Goal: Find specific page/section: Find specific page/section

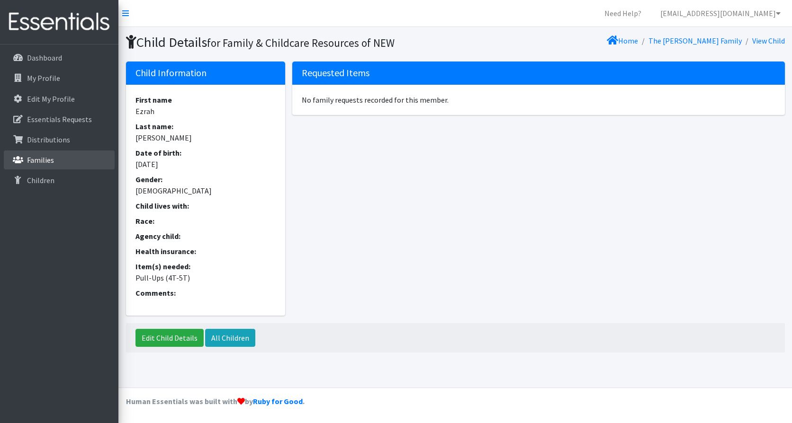
drag, startPoint x: 54, startPoint y: 160, endPoint x: 100, endPoint y: 154, distance: 46.7
click at [54, 159] on link "Families" at bounding box center [59, 160] width 111 height 19
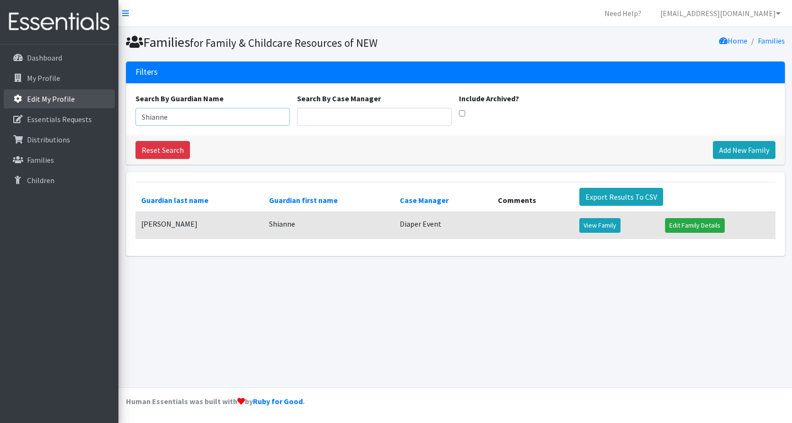
drag, startPoint x: 178, startPoint y: 119, endPoint x: 36, endPoint y: 108, distance: 142.0
click at [37, 109] on div "Need Help? shelby@fcrnew.org My Co-Workers My Profile Logout Dashboard My Profi…" at bounding box center [396, 211] width 792 height 423
type input "Daniella"
click at [580, 222] on link "View Family" at bounding box center [599, 225] width 41 height 15
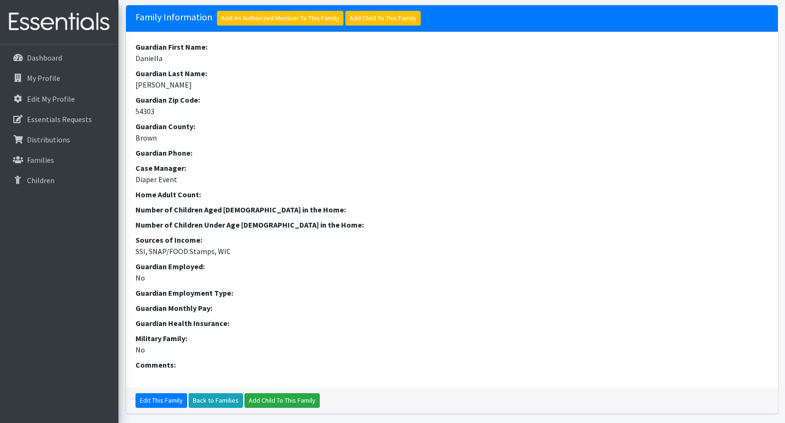
scroll to position [279, 0]
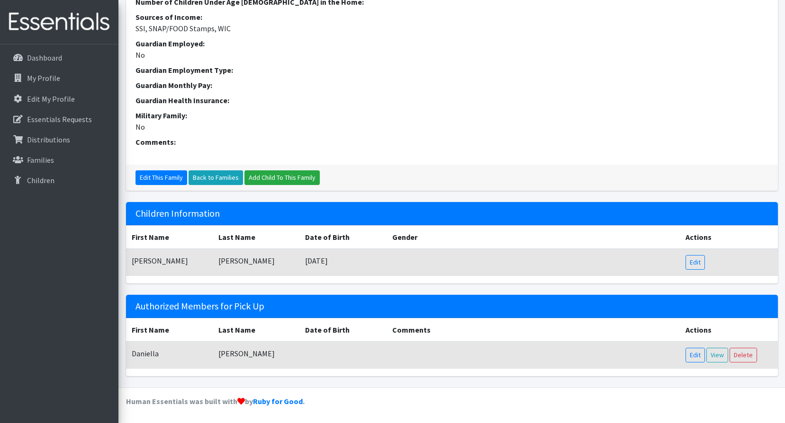
click at [363, 111] on dt "Military Family:" at bounding box center [451, 115] width 633 height 11
